Goal: Information Seeking & Learning: Learn about a topic

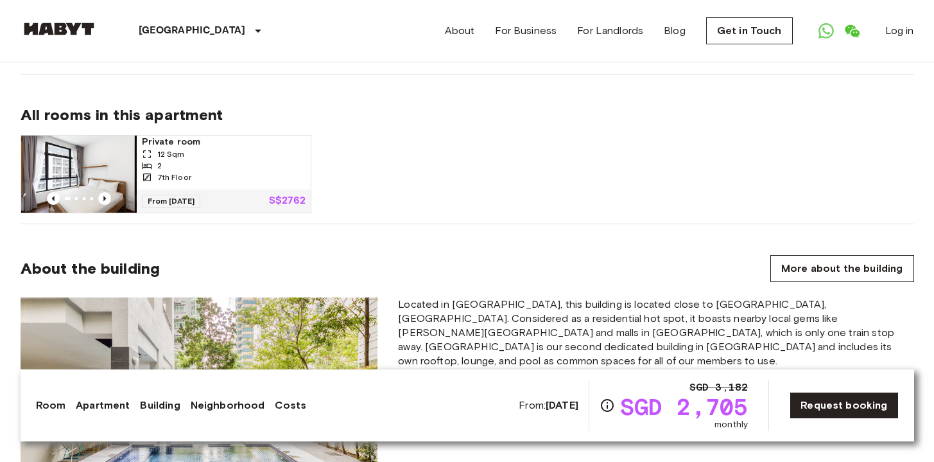
scroll to position [949, 0]
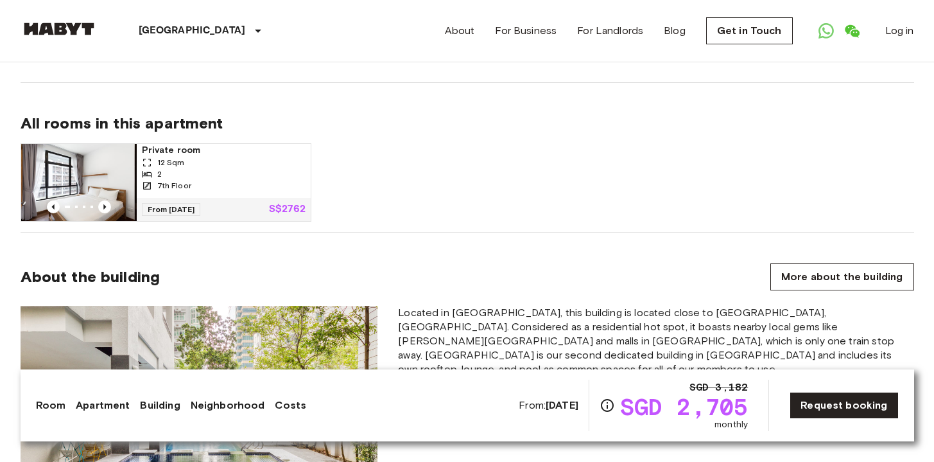
click at [275, 180] on div "7th Floor" at bounding box center [224, 186] width 164 height 12
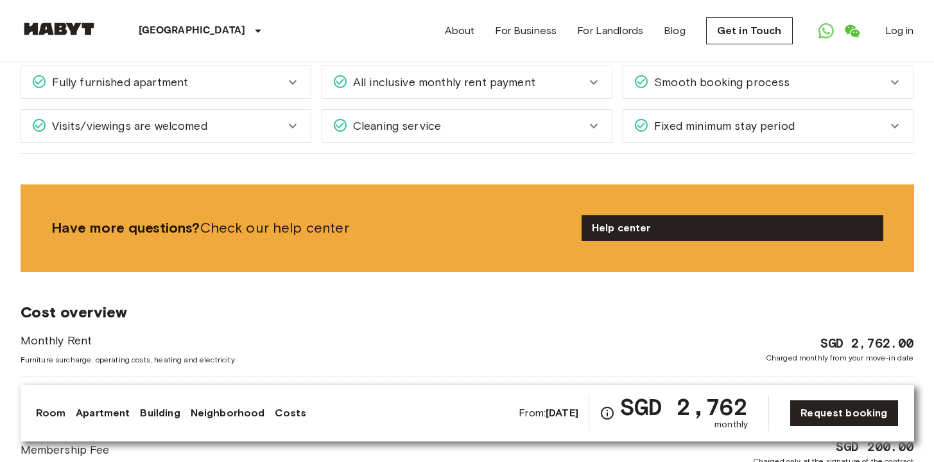
scroll to position [1876, 0]
